Goal: Task Accomplishment & Management: Manage account settings

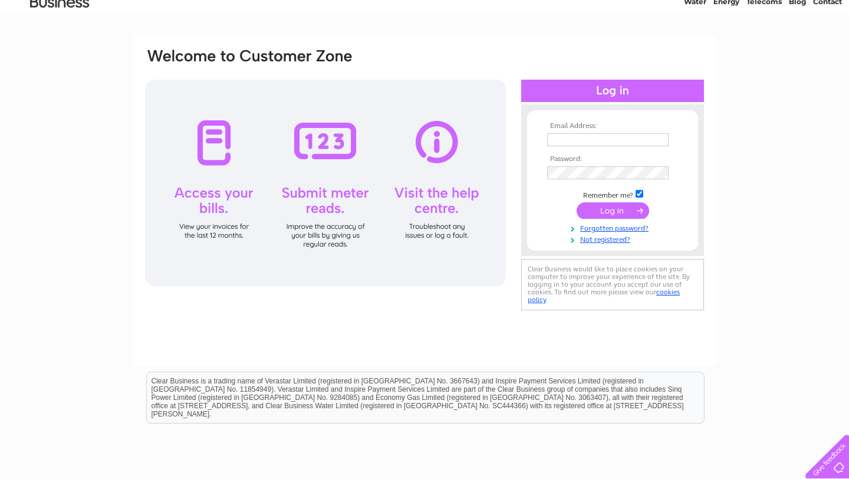
scroll to position [56, 0]
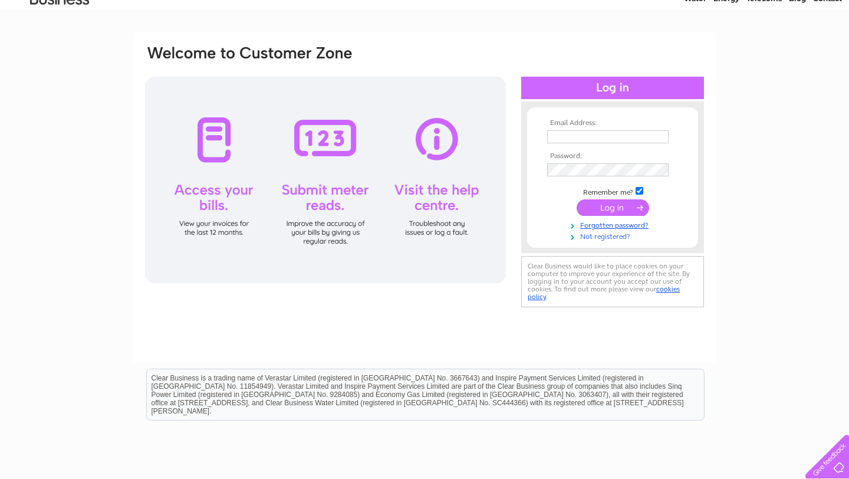
click at [610, 239] on link "Not registered?" at bounding box center [614, 235] width 134 height 11
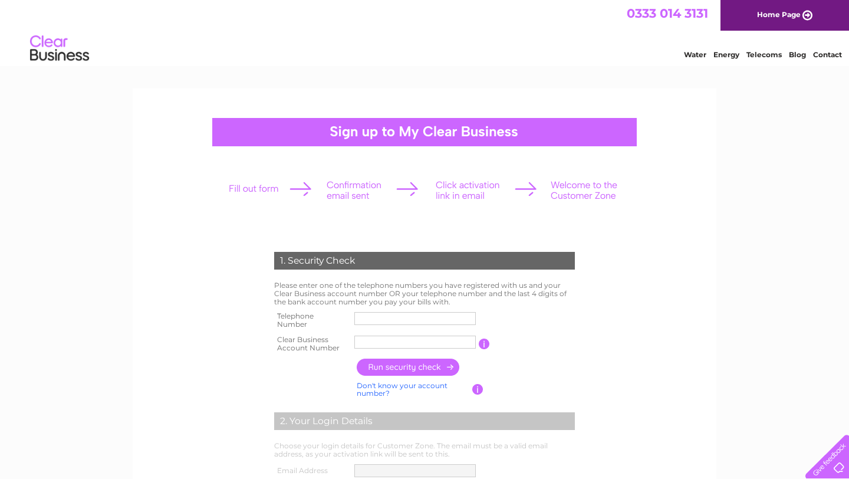
click at [419, 321] on input "text" at bounding box center [415, 318] width 122 height 13
type input "0"
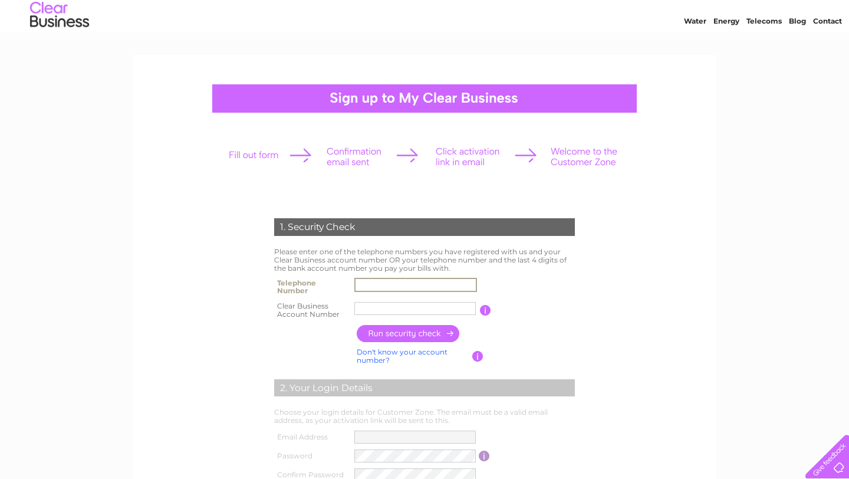
scroll to position [34, 0]
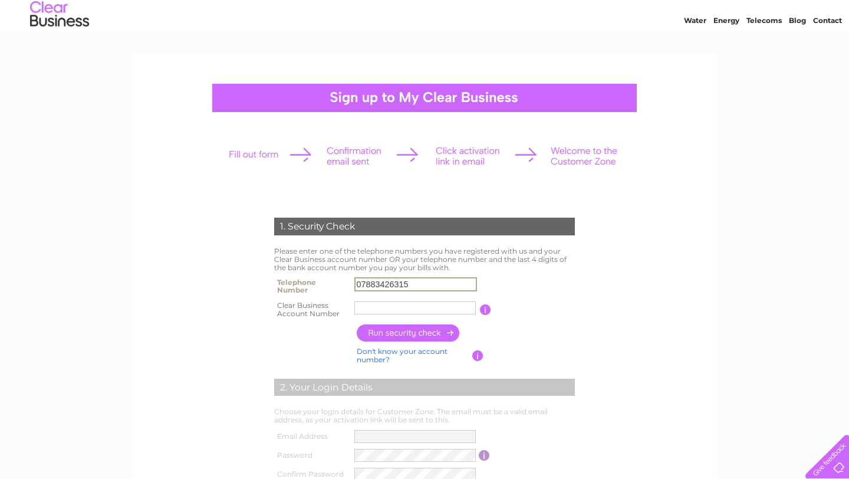
type input "07883426315"
click at [447, 308] on input "text" at bounding box center [415, 308] width 123 height 14
type input "10109646"
click at [448, 333] on input "button" at bounding box center [409, 332] width 104 height 17
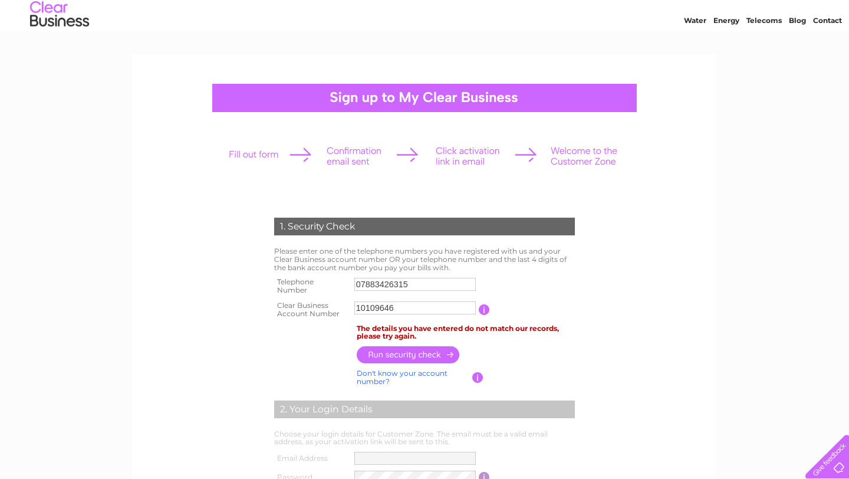
click at [431, 287] on input "07883426315" at bounding box center [415, 284] width 122 height 13
click at [431, 287] on input "07883426315" at bounding box center [415, 284] width 123 height 14
type input "02089413799"
click at [434, 354] on input "button" at bounding box center [409, 354] width 104 height 17
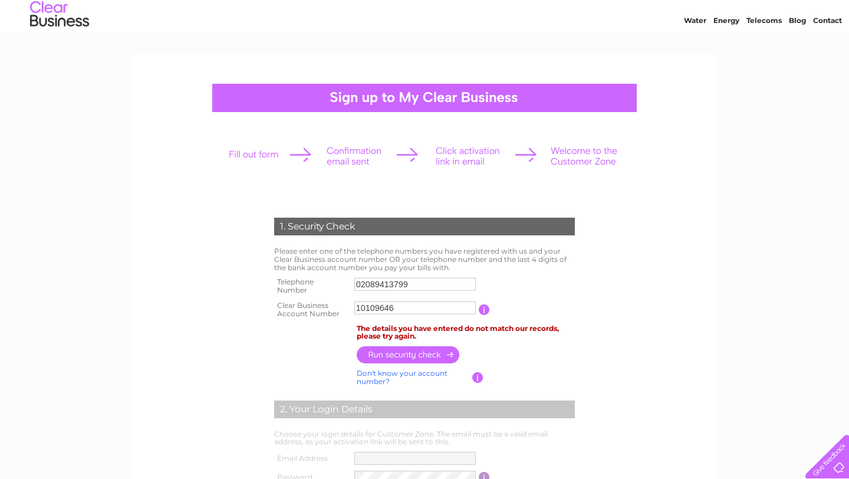
click at [481, 321] on td "The details you have entered do not match our records, please try again." at bounding box center [466, 332] width 224 height 22
click at [487, 315] on td at bounding box center [484, 310] width 11 height 24
click at [488, 313] on input "button" at bounding box center [484, 309] width 11 height 11
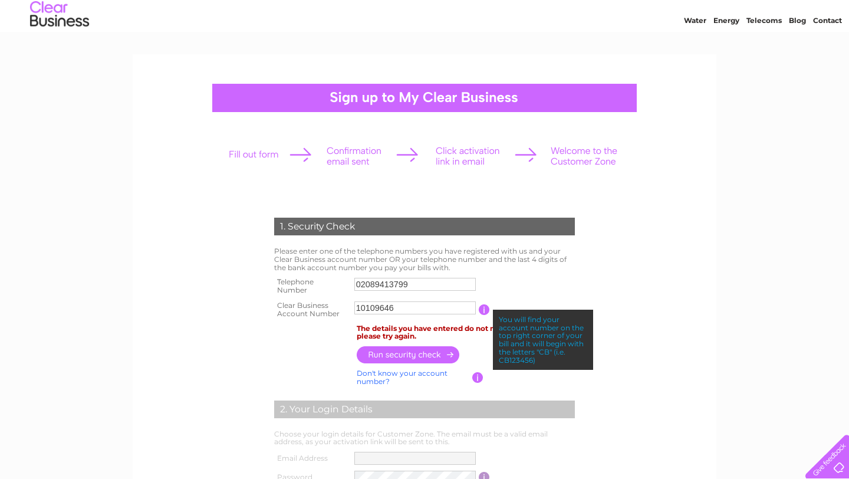
click at [488, 313] on input "button" at bounding box center [484, 309] width 11 height 11
click at [452, 311] on input "10109646" at bounding box center [415, 308] width 123 height 14
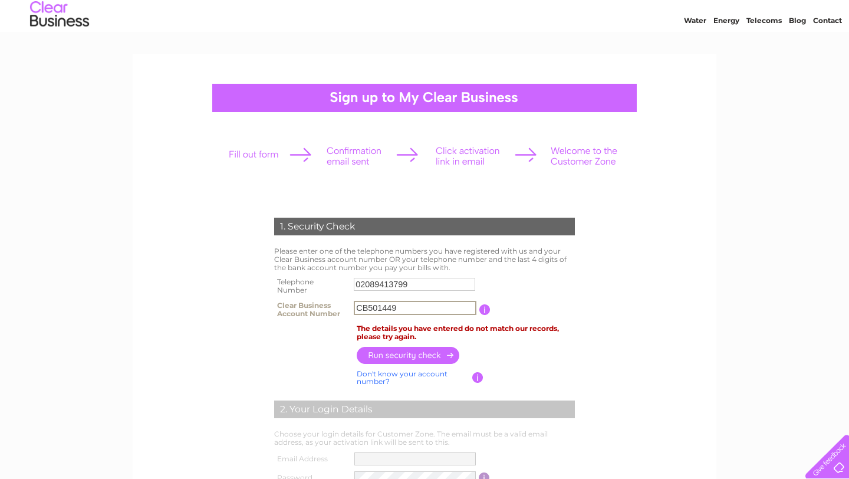
type input "CB501449"
click at [435, 352] on input "button" at bounding box center [409, 354] width 104 height 17
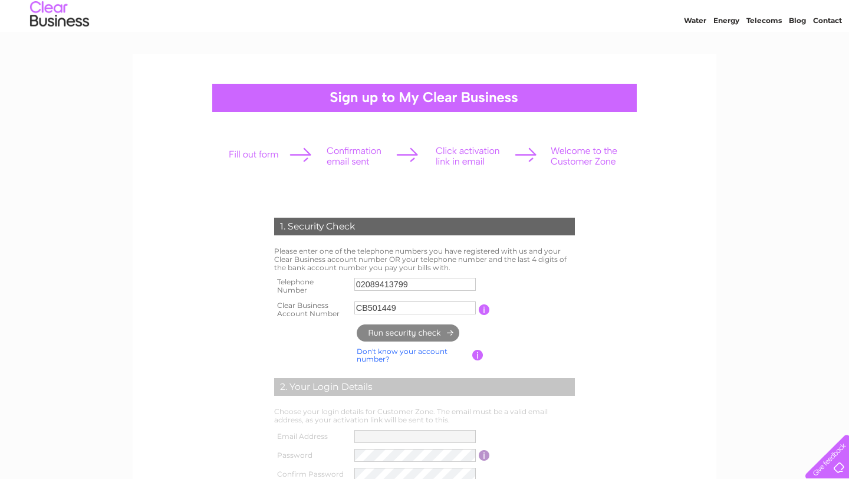
type input "**********"
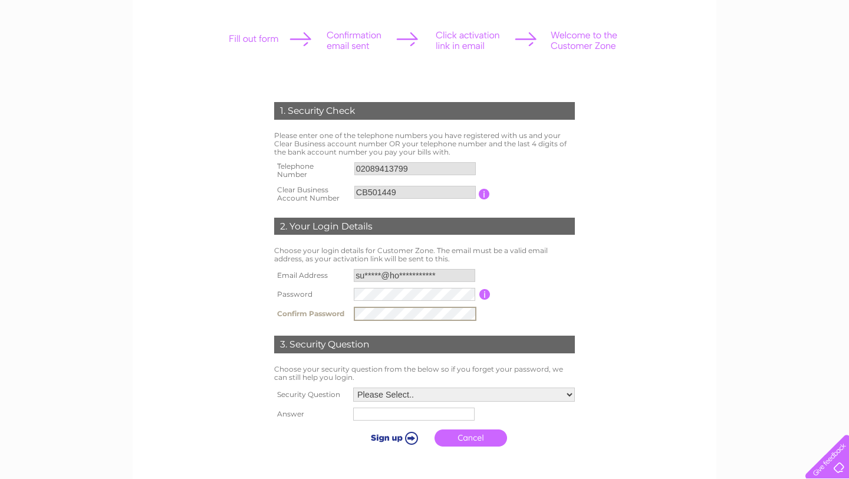
scroll to position [198, 0]
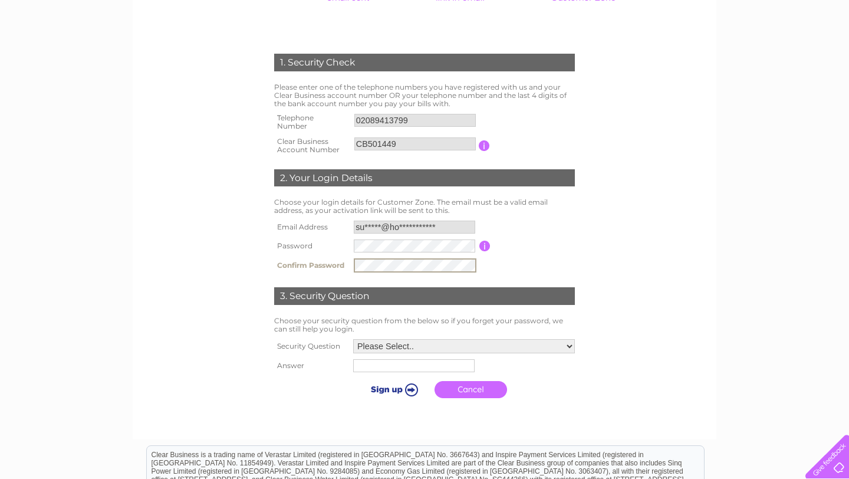
click at [412, 342] on select "Please Select.. In what town or city was your first job? In what town or city d…" at bounding box center [464, 346] width 222 height 14
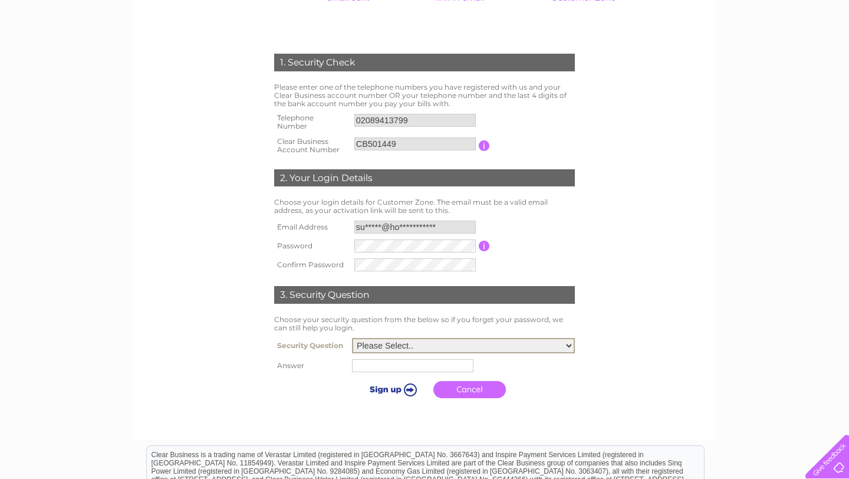
select select "4"
click at [416, 370] on input "text" at bounding box center [414, 365] width 123 height 14
type input "S"
type input "sopwith"
click at [407, 386] on input "submit" at bounding box center [392, 388] width 73 height 17
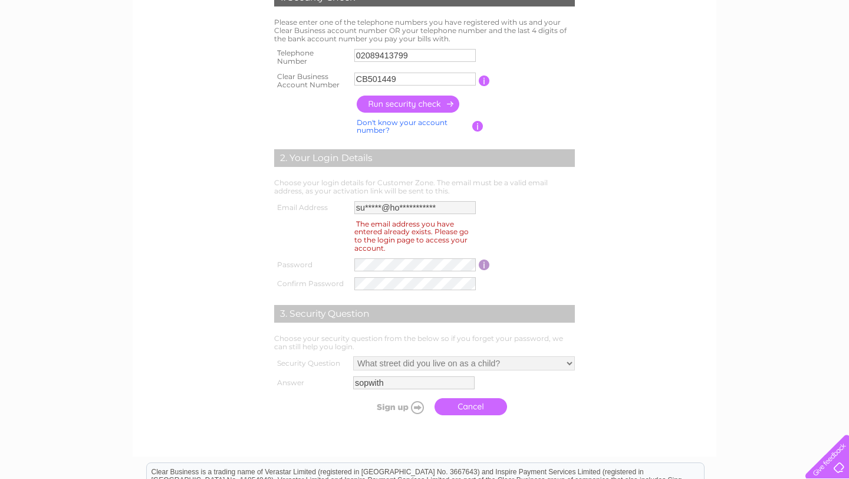
scroll to position [451, 0]
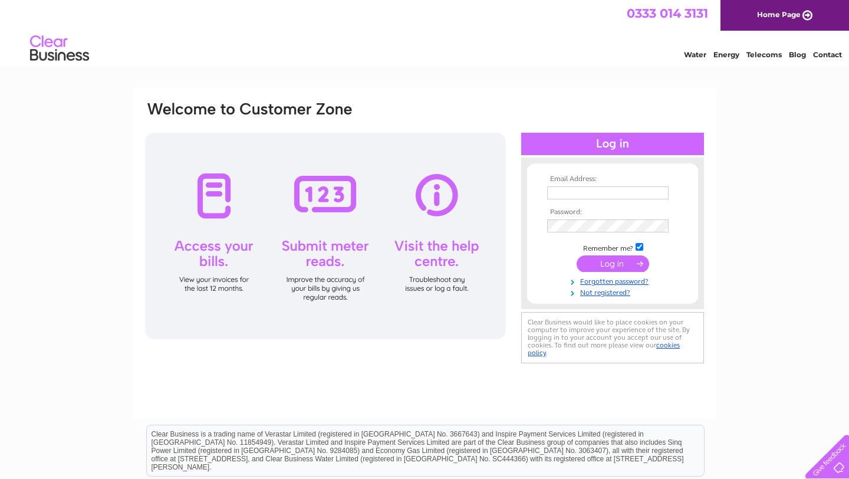
click at [601, 182] on th "Email Address:" at bounding box center [612, 179] width 137 height 8
click at [602, 187] on input "text" at bounding box center [608, 192] width 122 height 13
type input "[EMAIL_ADDRESS][DOMAIN_NAME]"
click at [577, 257] on input "submit" at bounding box center [613, 265] width 73 height 17
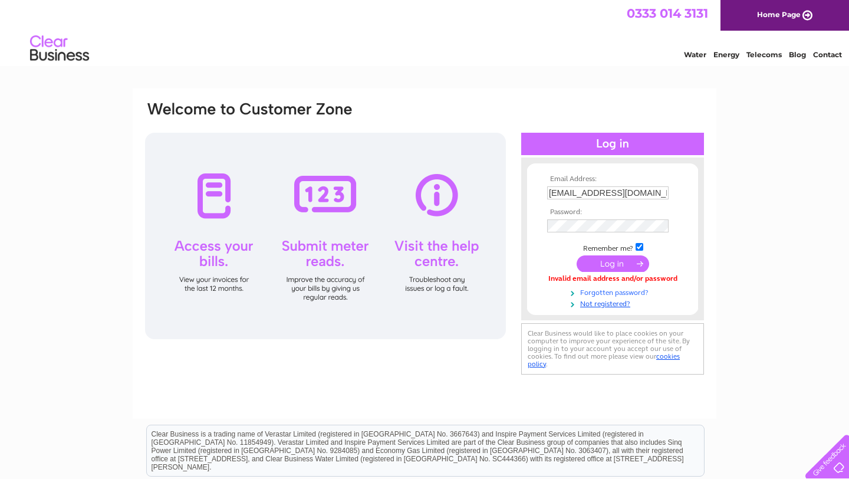
click at [606, 294] on link "Forgotten password?" at bounding box center [614, 291] width 134 height 11
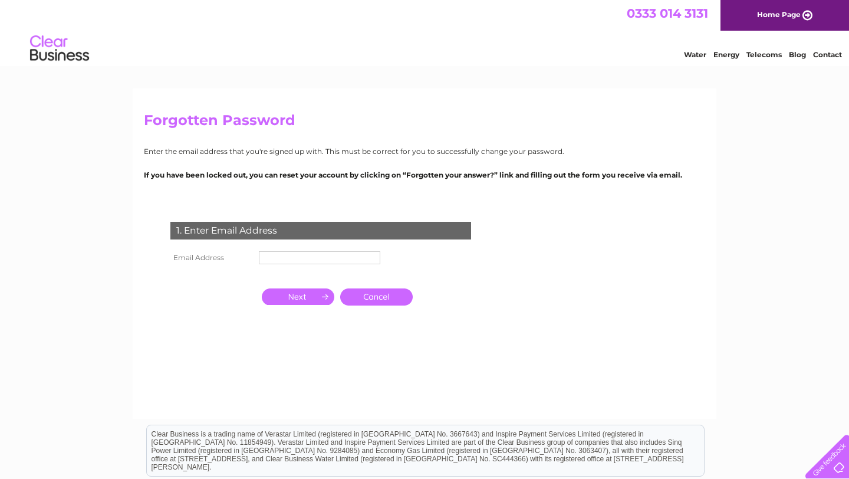
click at [370, 254] on input "text" at bounding box center [320, 257] width 122 height 13
type input "[EMAIL_ADDRESS][DOMAIN_NAME]"
click input "submit" at bounding box center [0, 0] width 0 height 0
click at [308, 306] on td at bounding box center [298, 296] width 78 height 23
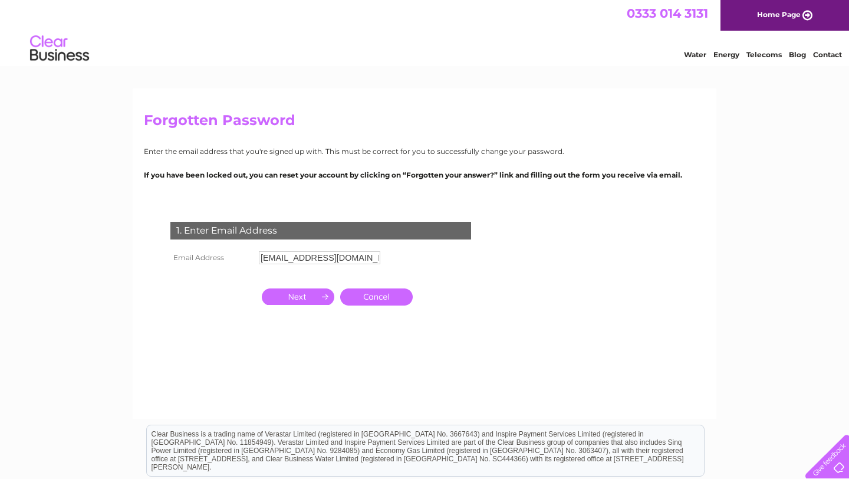
click at [308, 297] on input "button" at bounding box center [298, 296] width 73 height 17
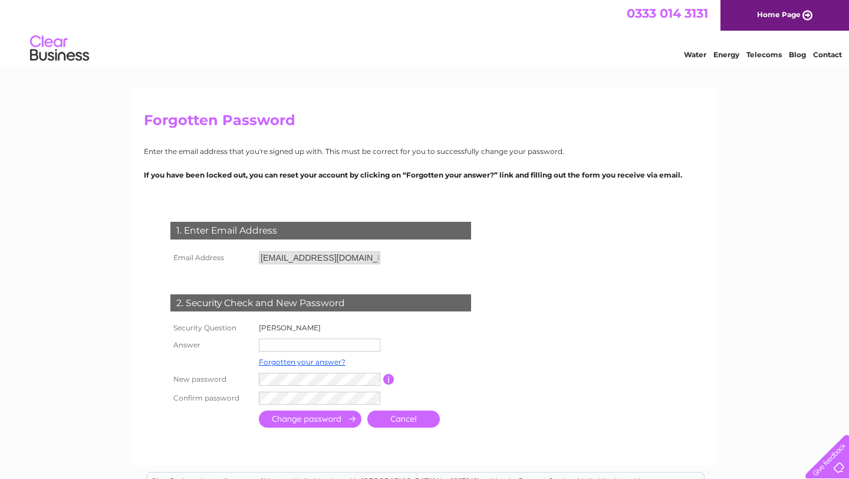
click at [300, 342] on input "text" at bounding box center [320, 345] width 122 height 13
click at [551, 300] on form "1. Enter Email Address Email Address [EMAIL_ADDRESS][DOMAIN_NAME] Cancel" at bounding box center [425, 326] width 562 height 256
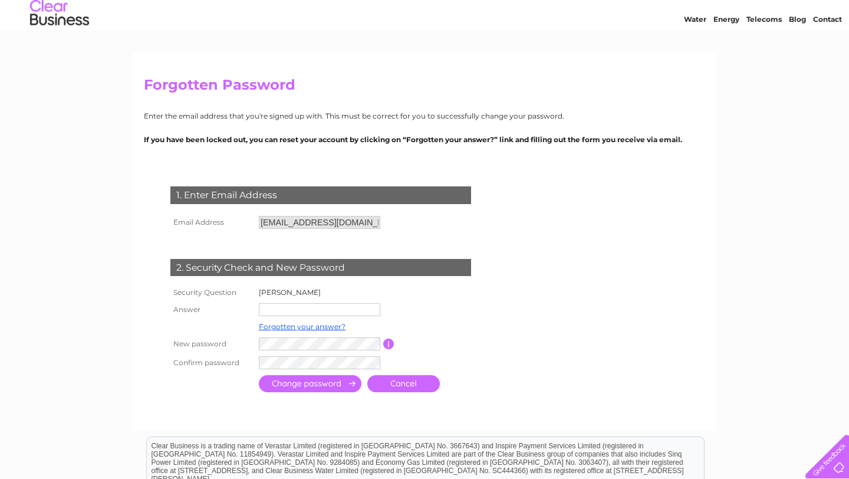
click at [364, 310] on input "text" at bounding box center [320, 309] width 122 height 13
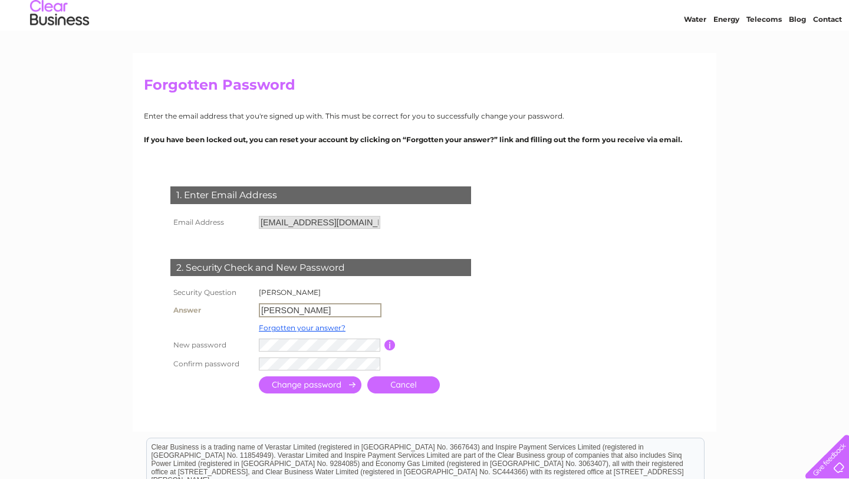
type input "[PERSON_NAME]"
click at [393, 347] on input "button" at bounding box center [388, 344] width 11 height 11
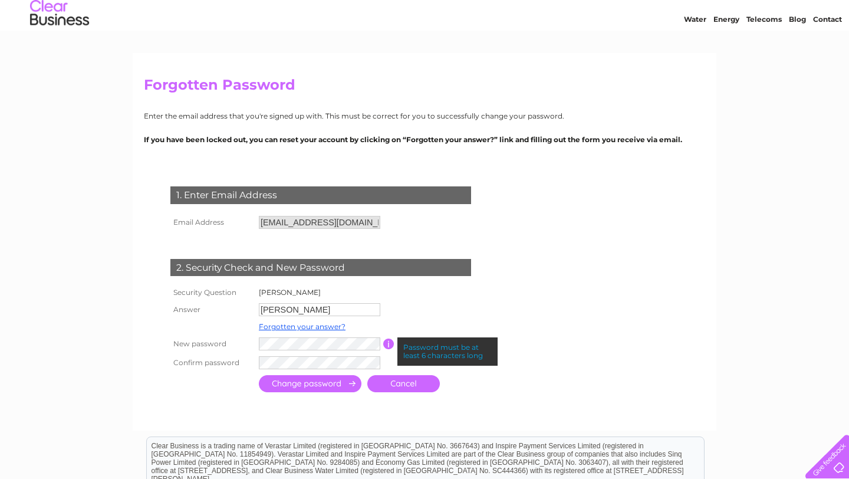
click at [395, 348] on td "Password must be at least 6 characters long" at bounding box center [442, 343] width 94 height 19
click at [393, 348] on input "button" at bounding box center [388, 344] width 11 height 11
click at [395, 348] on td "Password must be at least 6 characters long" at bounding box center [442, 343] width 94 height 19
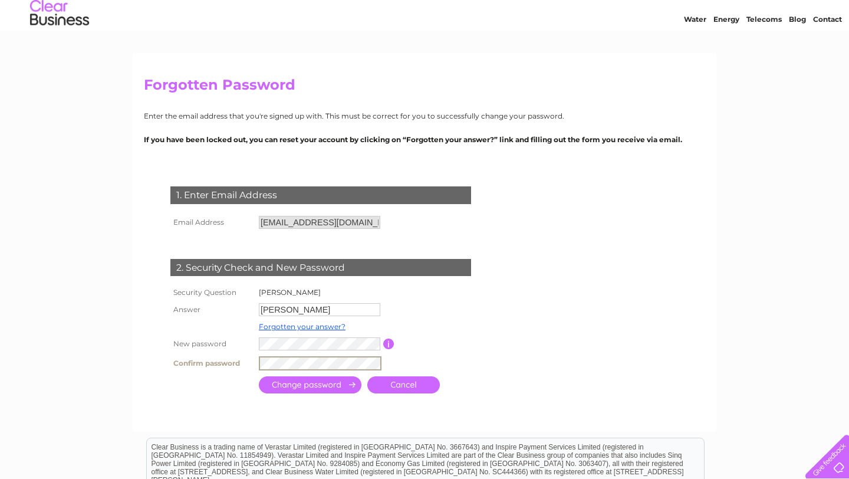
click at [306, 387] on input "submit" at bounding box center [310, 384] width 103 height 17
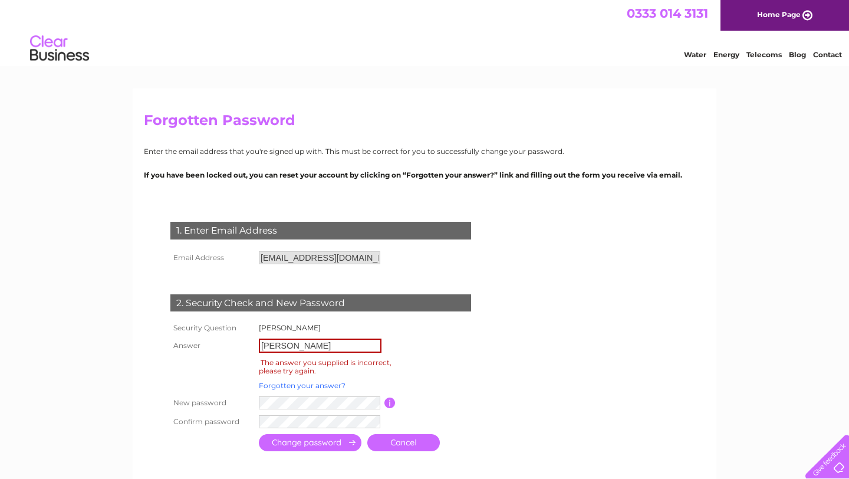
click at [336, 381] on link "Forgotten your answer?" at bounding box center [302, 385] width 87 height 9
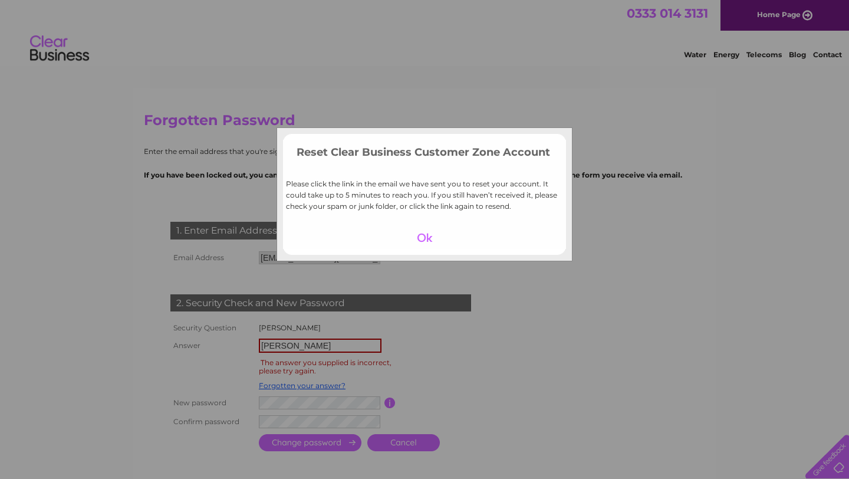
click at [425, 240] on div at bounding box center [425, 237] width 73 height 17
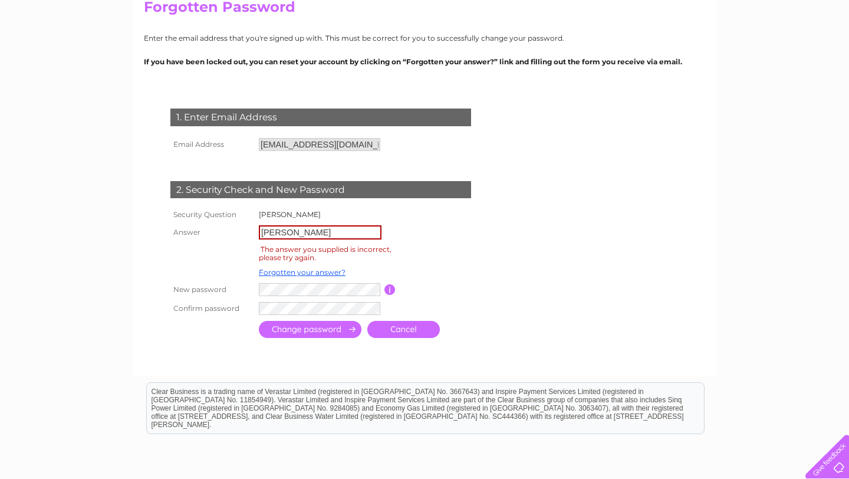
scroll to position [115, 0]
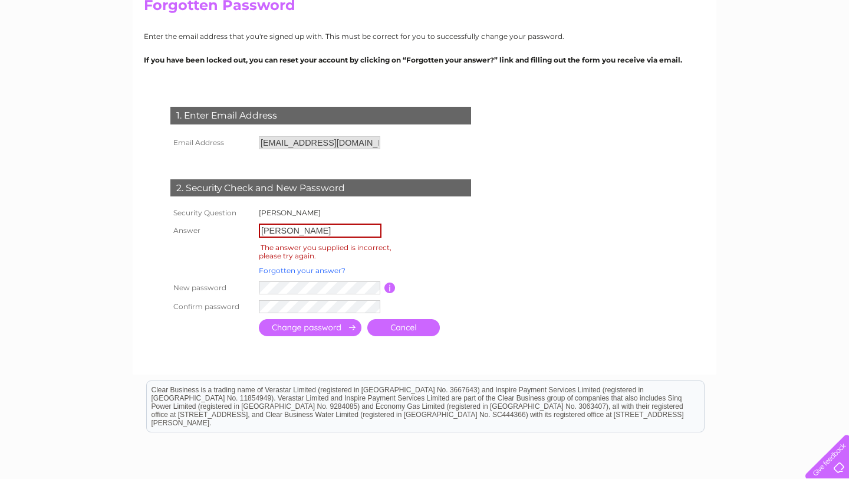
click at [339, 270] on link "Forgotten your answer?" at bounding box center [302, 270] width 87 height 9
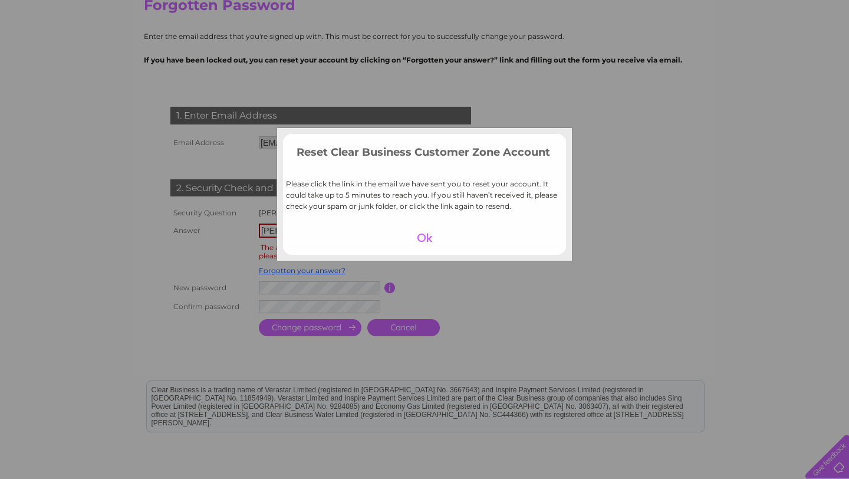
click at [429, 239] on div at bounding box center [425, 237] width 73 height 17
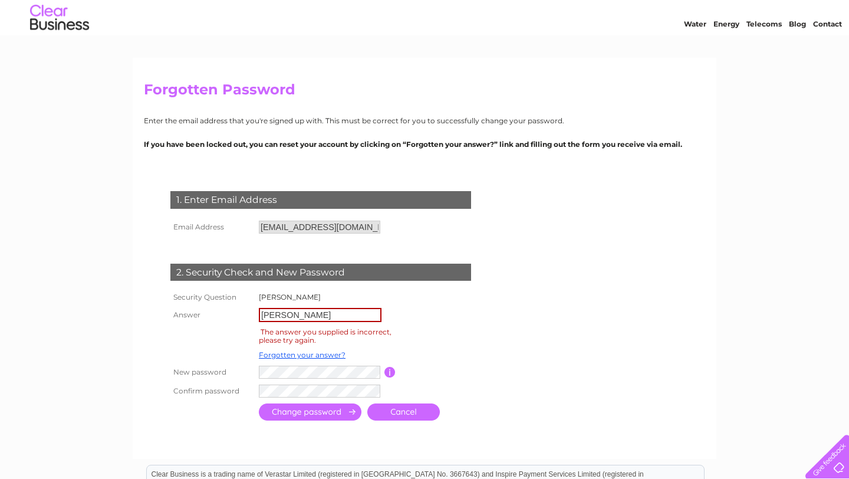
scroll to position [0, 0]
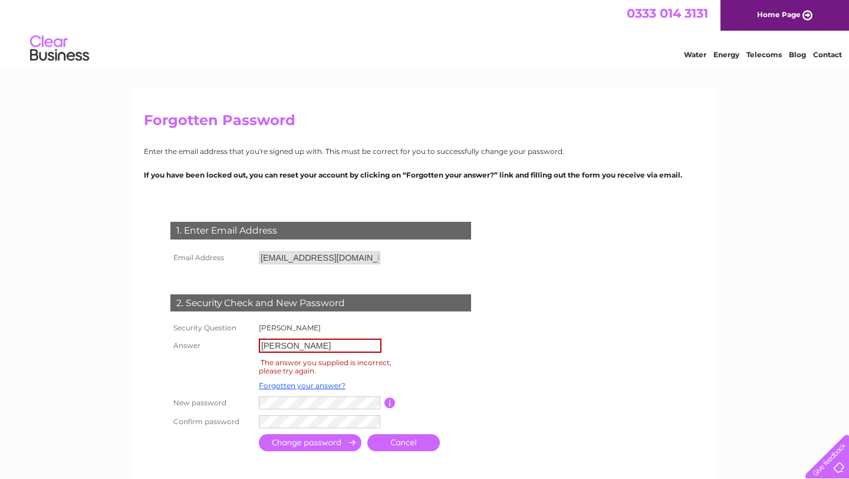
click at [79, 47] on img at bounding box center [59, 49] width 60 height 36
click at [75, 57] on img at bounding box center [59, 49] width 60 height 36
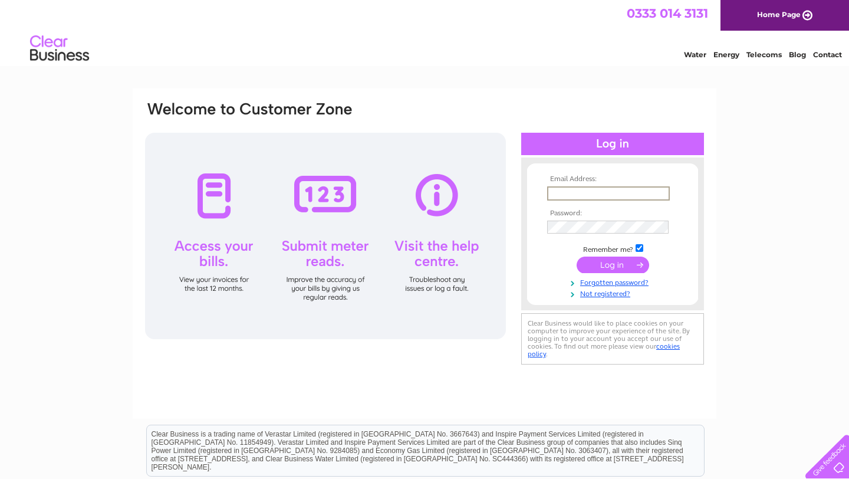
click at [586, 197] on input "text" at bounding box center [608, 193] width 123 height 14
type input "[EMAIL_ADDRESS][DOMAIN_NAME]"
click at [577, 257] on input "submit" at bounding box center [613, 265] width 73 height 17
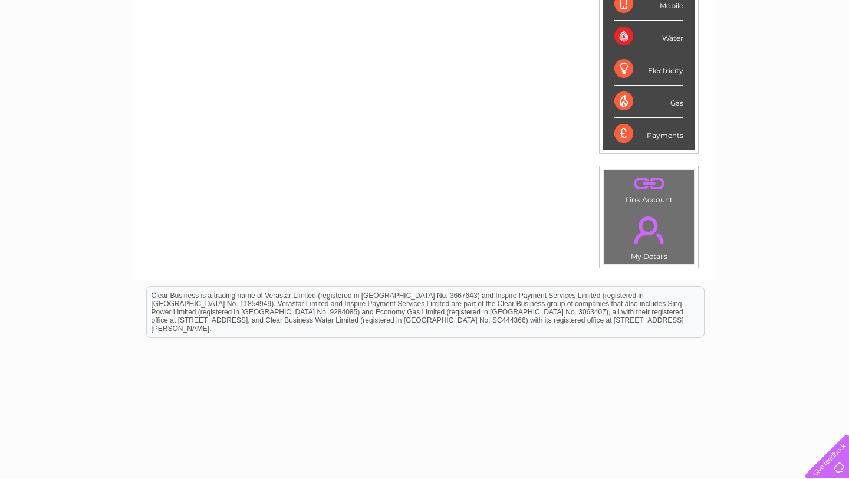
scroll to position [281, 0]
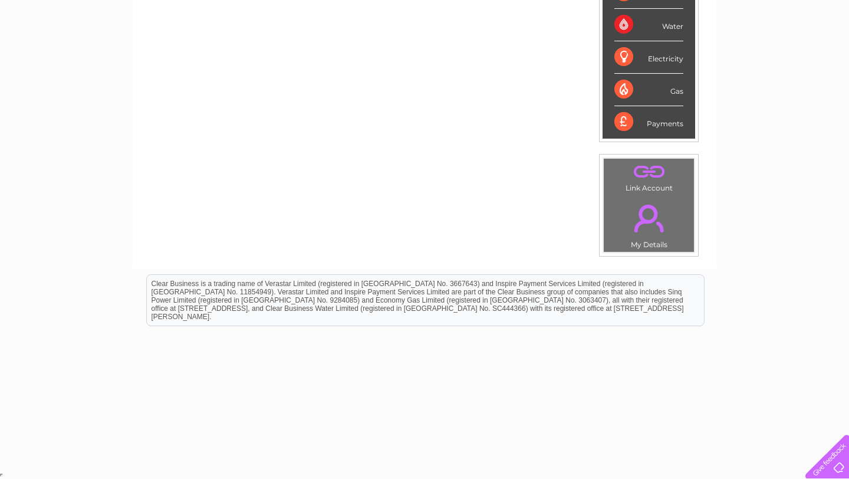
click at [656, 218] on link "." at bounding box center [649, 218] width 84 height 41
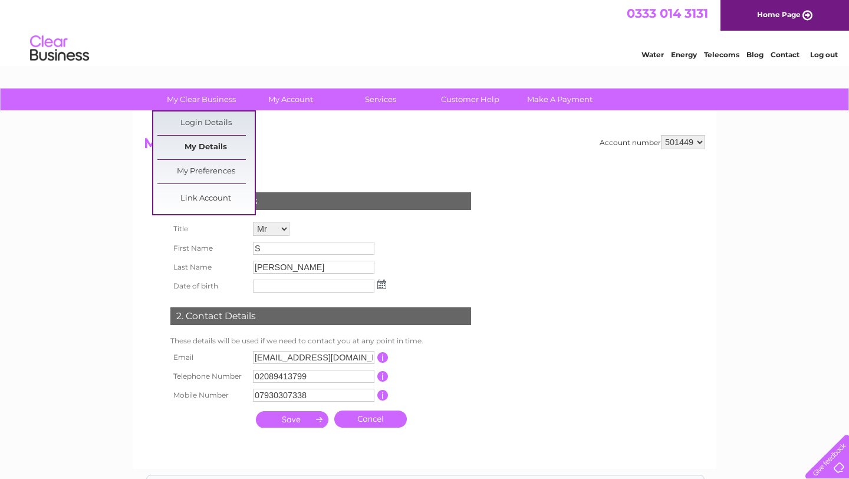
click at [215, 146] on link "My Details" at bounding box center [205, 148] width 97 height 24
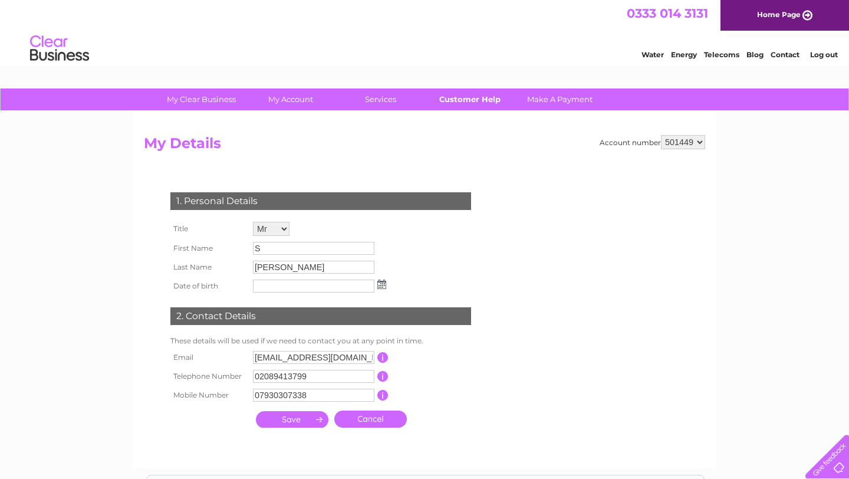
click at [476, 97] on link "Customer Help" at bounding box center [470, 99] width 97 height 22
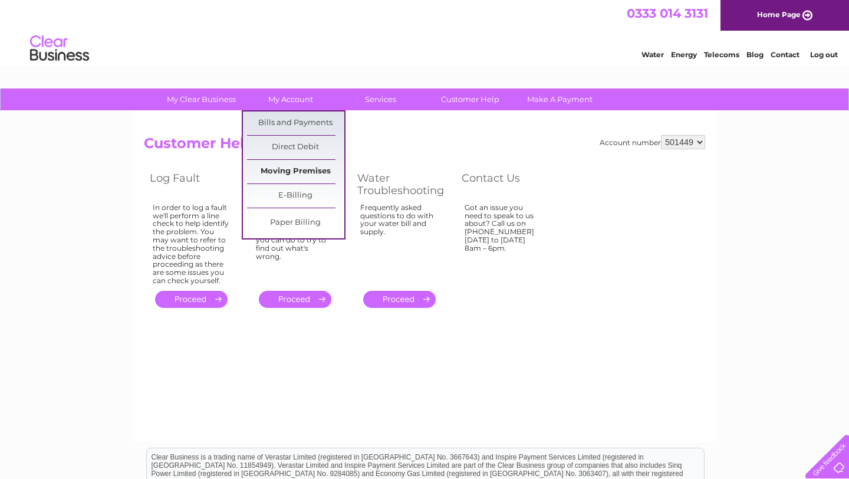
click at [299, 175] on link "Moving Premises" at bounding box center [295, 172] width 97 height 24
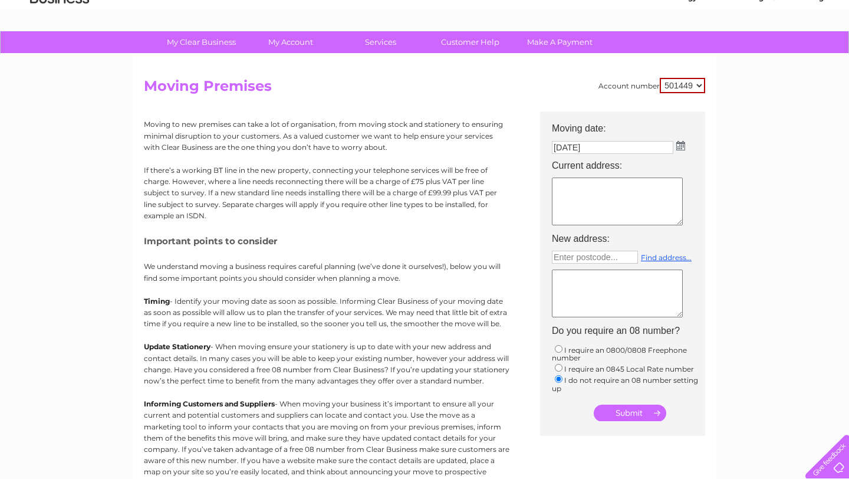
scroll to position [58, 0]
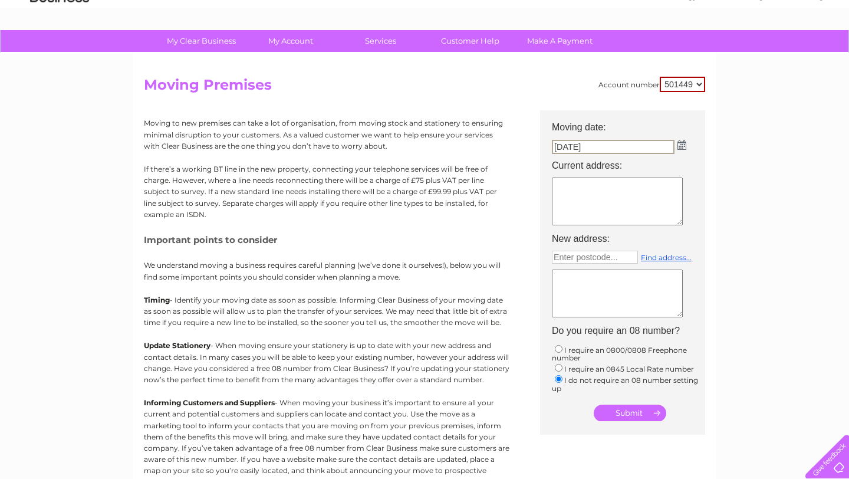
click at [601, 146] on input "11/08/2025" at bounding box center [613, 147] width 123 height 14
click at [680, 141] on img at bounding box center [681, 144] width 9 height 9
click at [710, 171] on th "Current address:" at bounding box center [628, 166] width 165 height 18
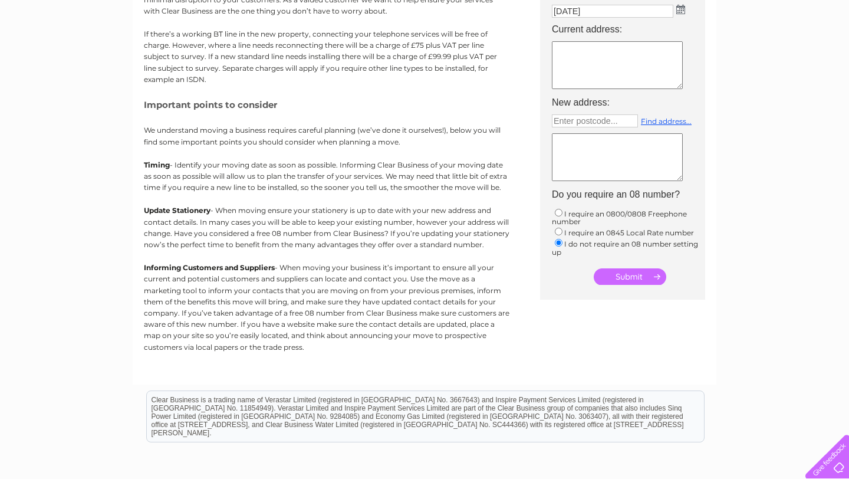
scroll to position [0, 0]
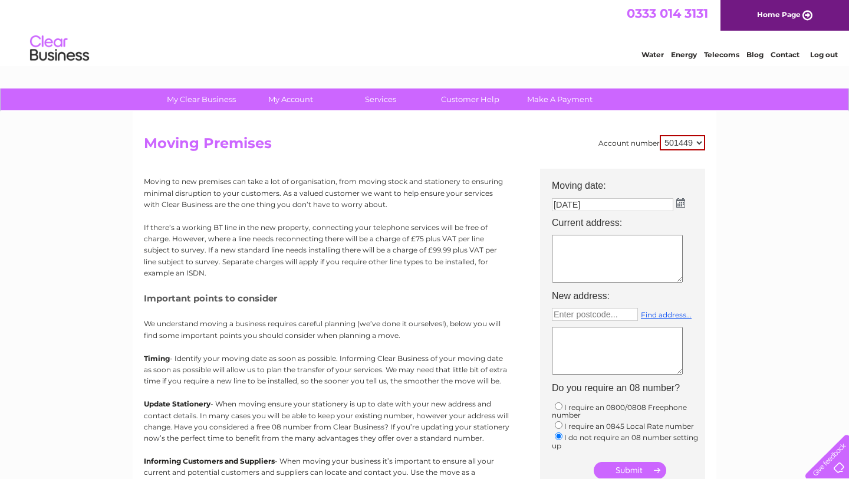
click at [592, 205] on input "11/08/2025" at bounding box center [613, 204] width 122 height 13
click at [682, 205] on img at bounding box center [682, 203] width 9 height 9
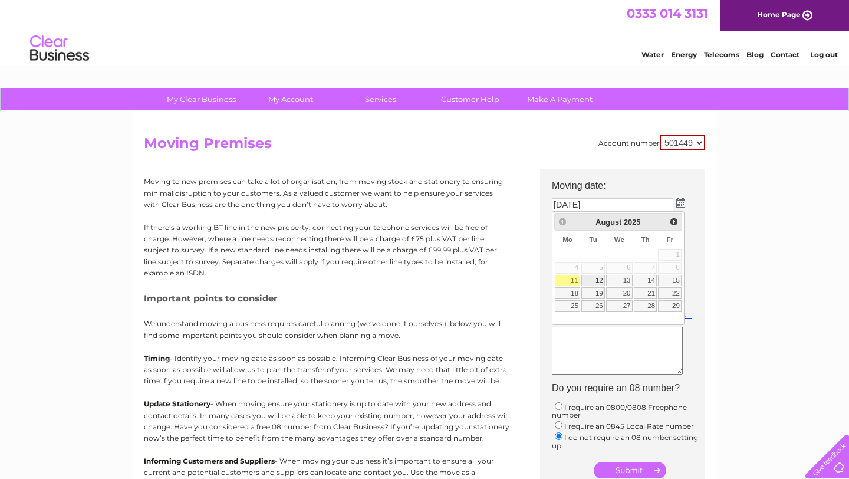
click at [596, 276] on link "12" at bounding box center [594, 281] width 24 height 12
type input "12/08/2025"
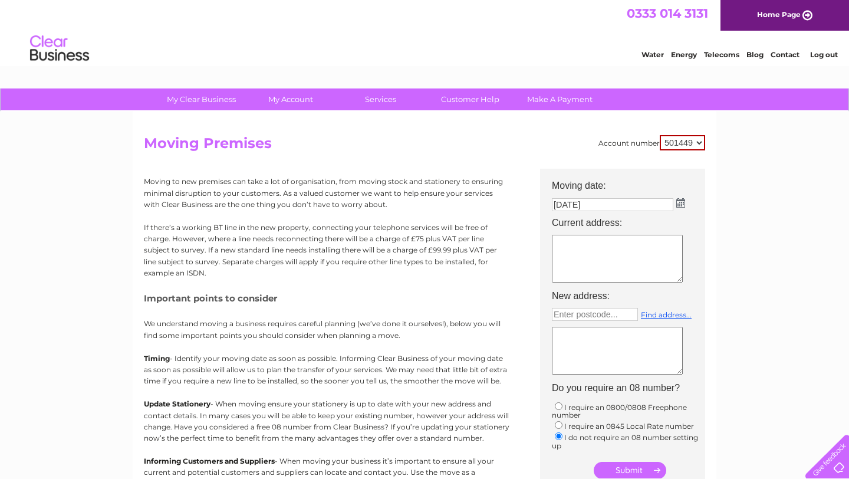
click at [600, 257] on textarea at bounding box center [617, 259] width 131 height 48
click at [493, 99] on link "Customer Help" at bounding box center [470, 99] width 97 height 22
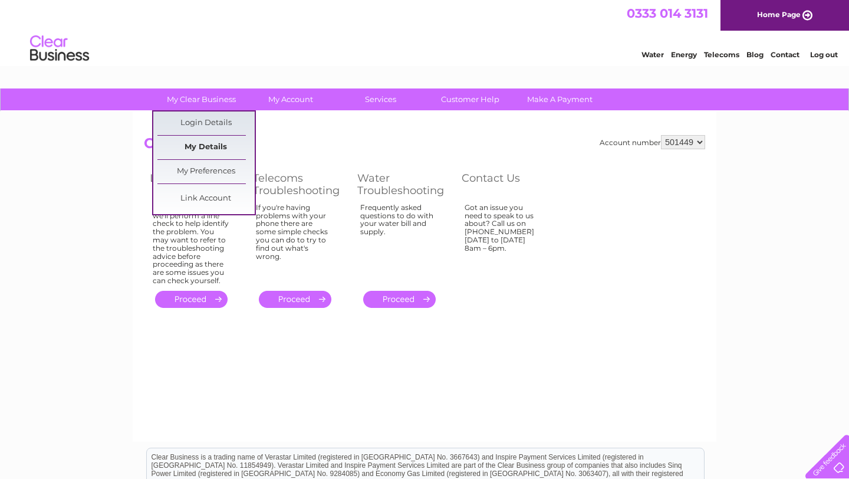
click at [220, 142] on link "My Details" at bounding box center [205, 148] width 97 height 24
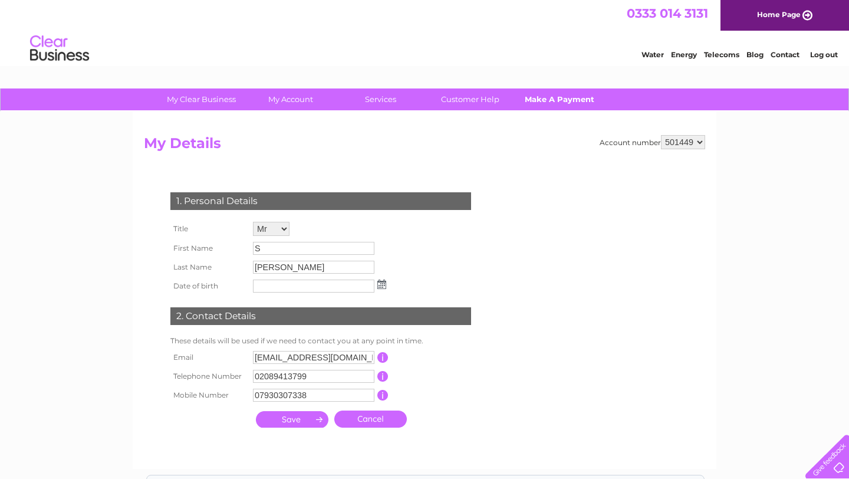
click at [581, 103] on link "Make A Payment" at bounding box center [559, 99] width 97 height 22
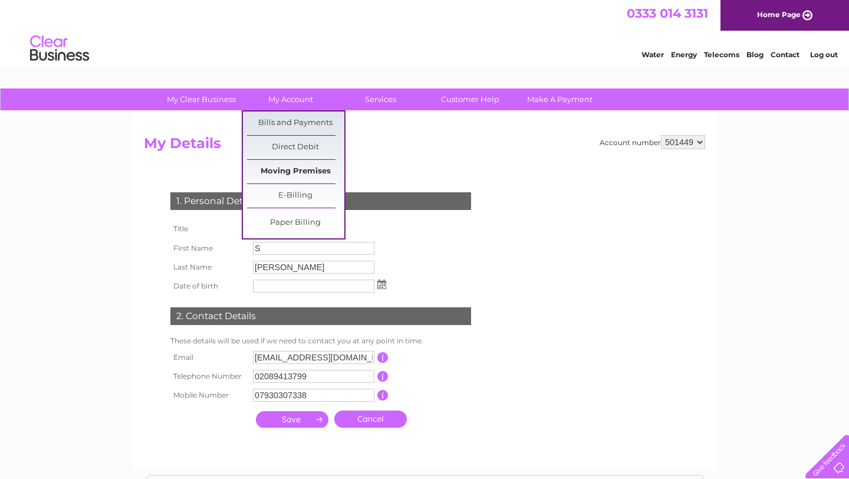
click at [291, 170] on link "Moving Premises" at bounding box center [295, 172] width 97 height 24
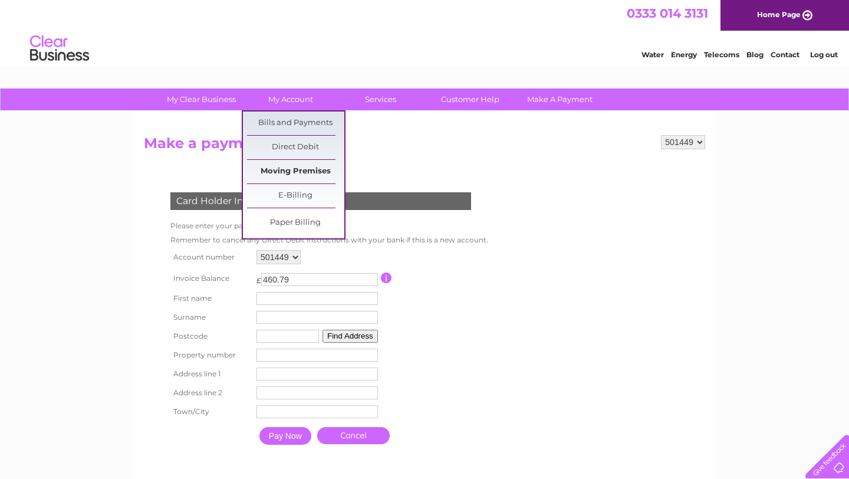
click at [301, 173] on link "Moving Premises" at bounding box center [295, 172] width 97 height 24
